Goal: Navigation & Orientation: Find specific page/section

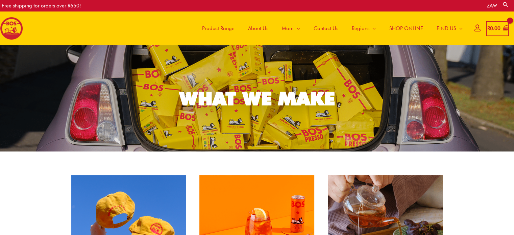
click at [256, 26] on span "About Us" at bounding box center [258, 28] width 20 height 20
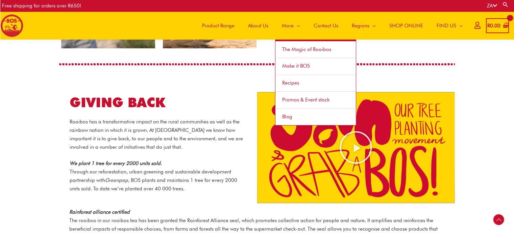
click at [293, 23] on span "Site Navigation" at bounding box center [296, 26] width 6 height 20
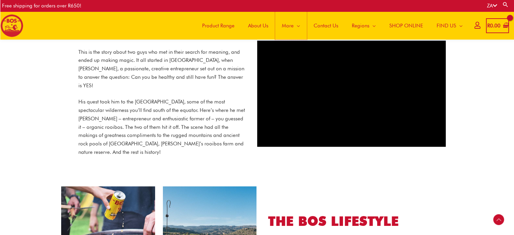
scroll to position [300, 0]
